Goal: Task Accomplishment & Management: Manage account settings

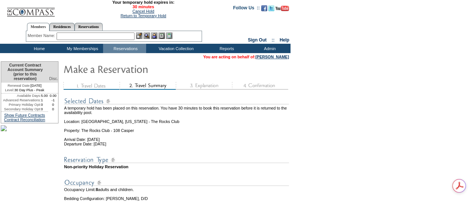
scroll to position [127, 0]
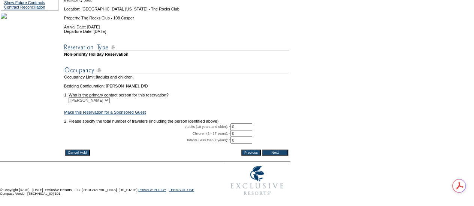
click at [245, 130] on input "0" at bounding box center [241, 133] width 22 height 7
click at [246, 124] on input "0" at bounding box center [241, 127] width 22 height 7
type input "02"
click at [275, 150] on input "Next" at bounding box center [275, 153] width 26 height 6
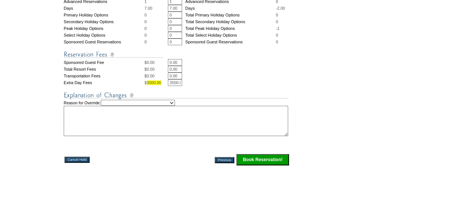
scroll to position [373, 0]
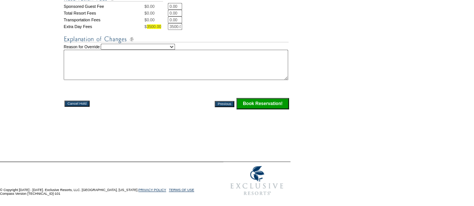
click at [75, 101] on input "Cancel Hold" at bounding box center [76, 104] width 25 height 6
